Goal: Information Seeking & Learning: Learn about a topic

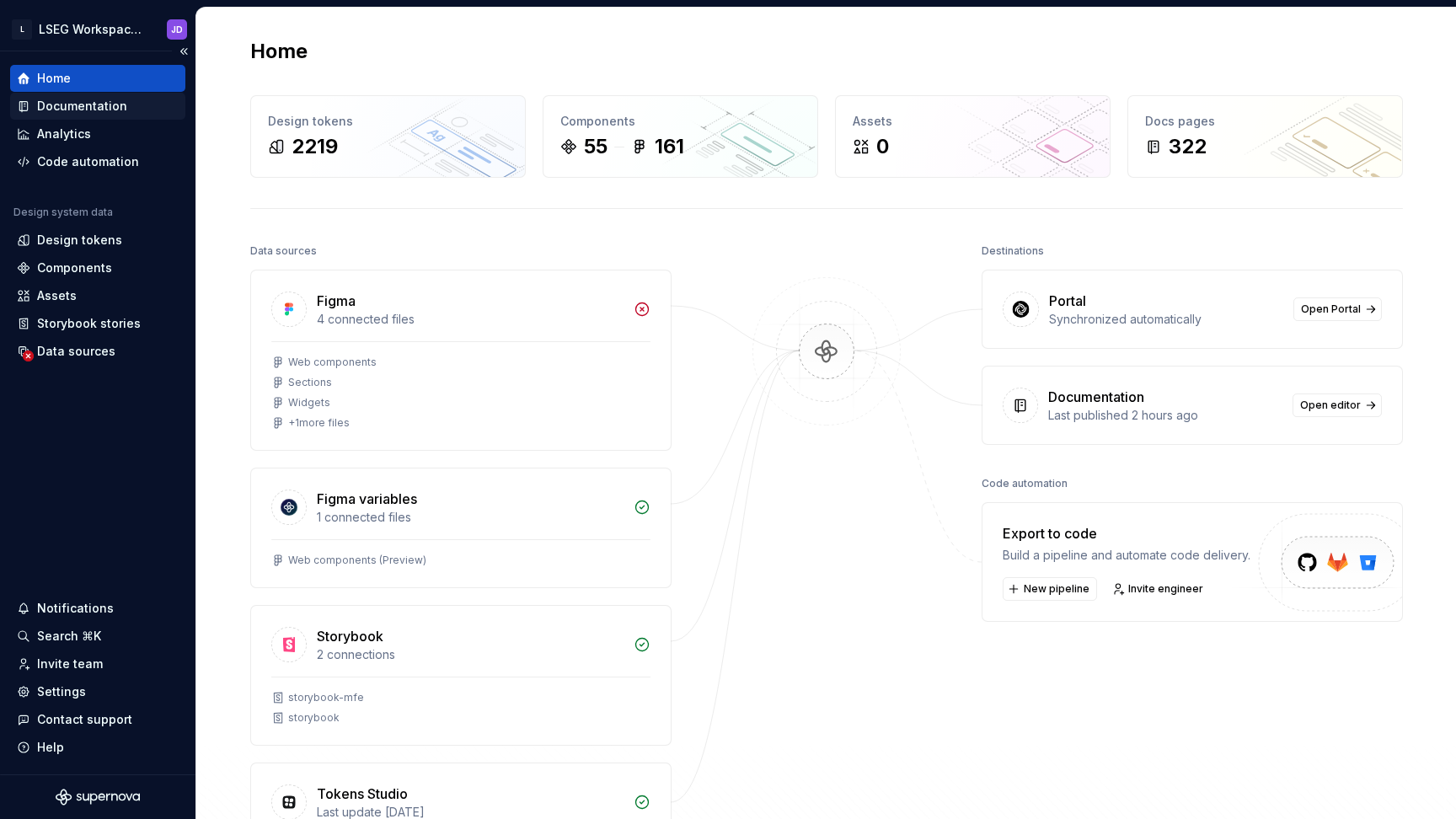
click at [90, 102] on div "Documentation" at bounding box center [82, 106] width 90 height 17
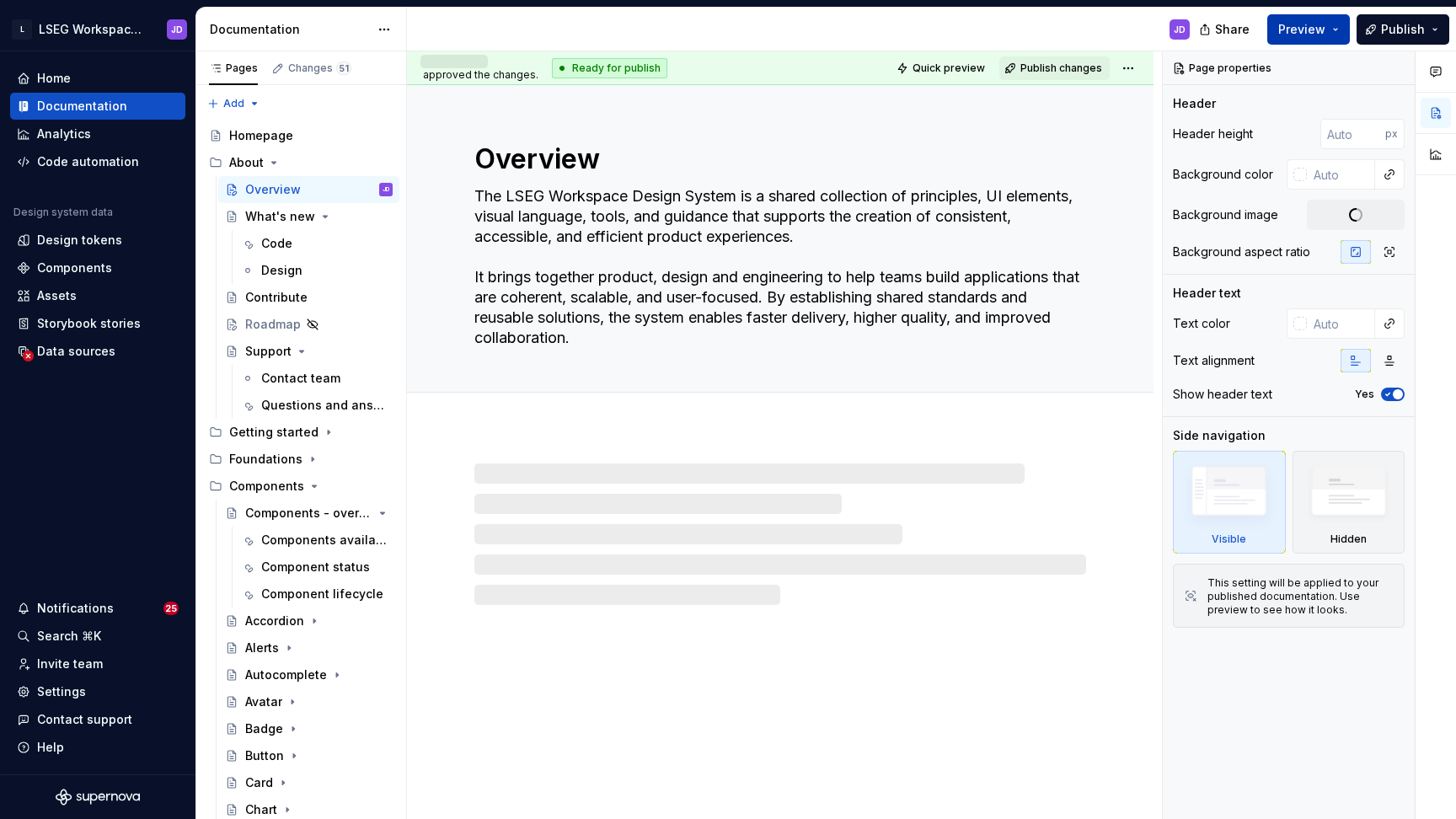
click at [1326, 32] on span "Preview" at bounding box center [1302, 29] width 47 height 17
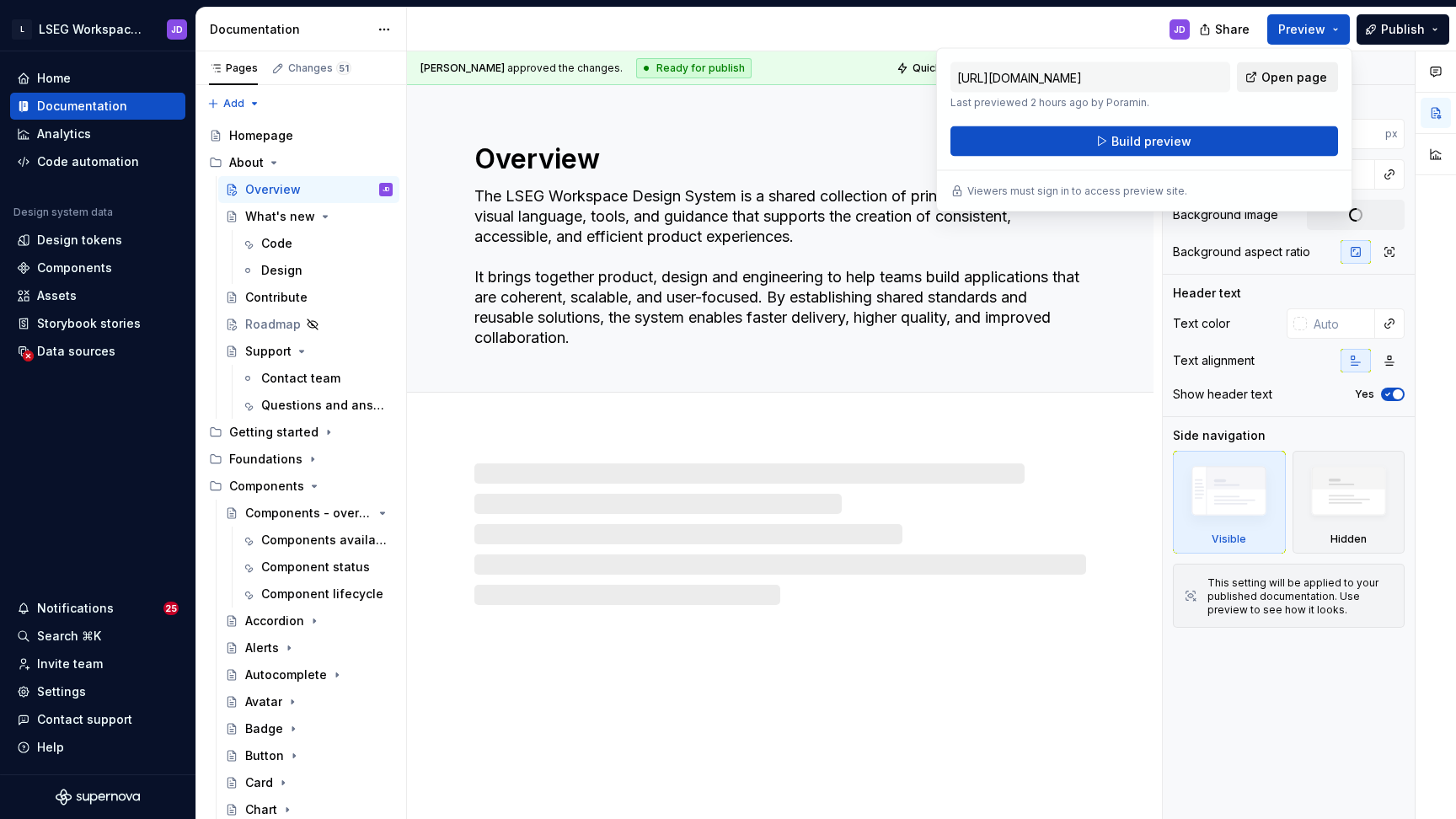
click at [1305, 74] on span "Open page" at bounding box center [1295, 78] width 66 height 17
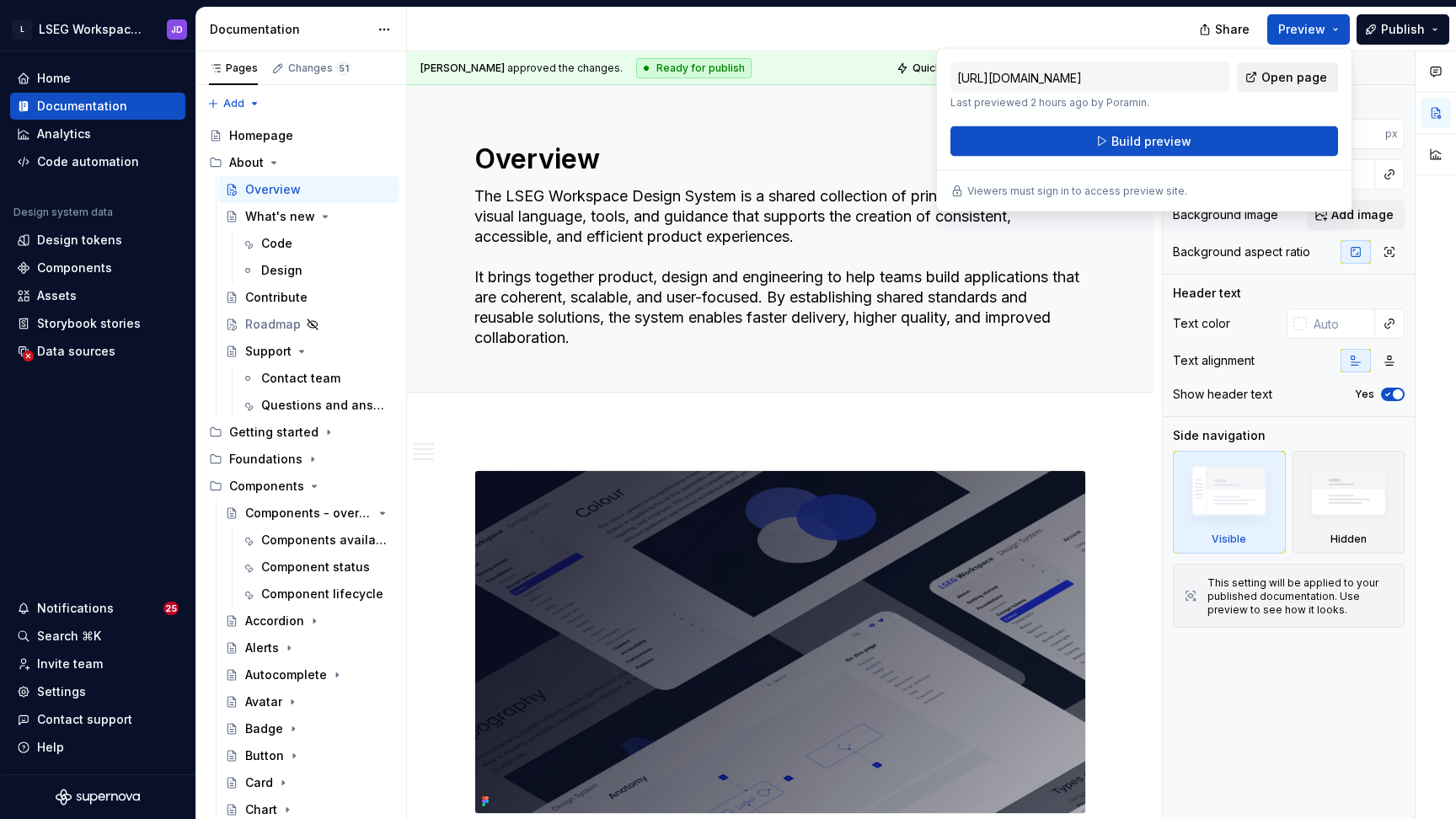
type textarea "*"
